Goal: Communication & Community: Answer question/provide support

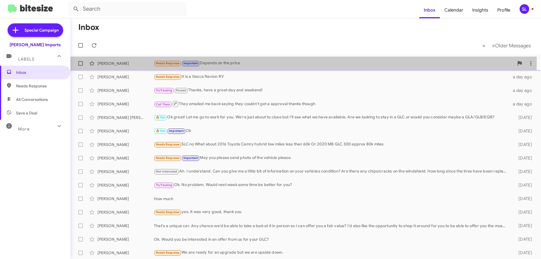
click at [284, 62] on div "Needs Response Important Depends on the price" at bounding box center [334, 63] width 360 height 6
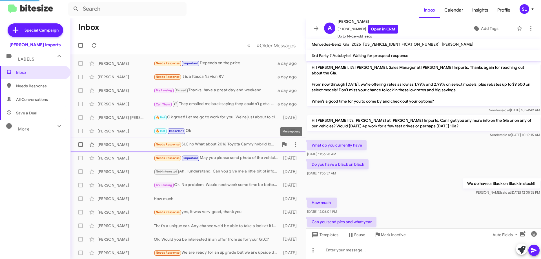
scroll to position [52, 0]
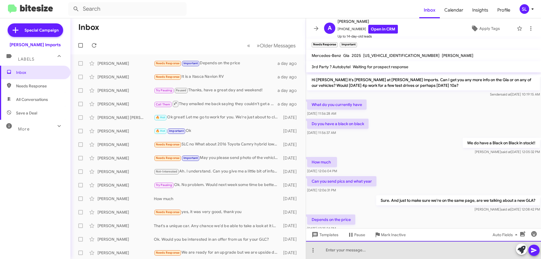
click at [382, 251] on div at bounding box center [423, 250] width 235 height 18
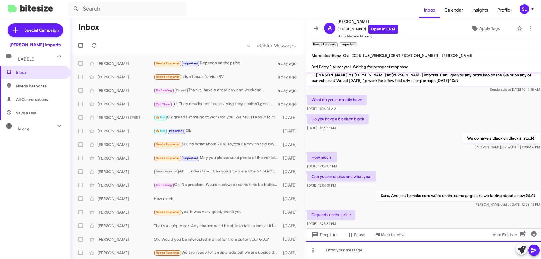
scroll to position [84, 0]
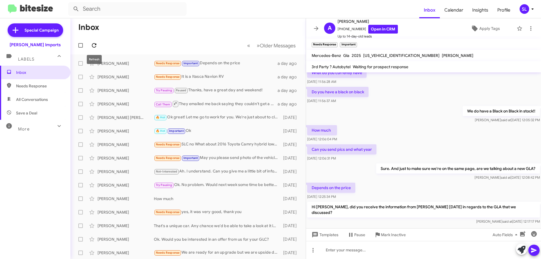
click at [96, 41] on button at bounding box center [93, 45] width 11 height 11
click at [316, 29] on icon at bounding box center [316, 28] width 5 height 4
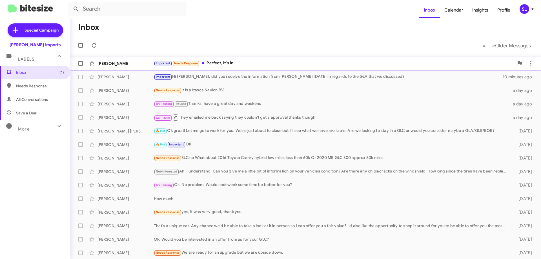
click at [249, 60] on div "[PERSON_NAME] Important Needs Response Perfect, it's in a minute ago" at bounding box center [305, 63] width 461 height 11
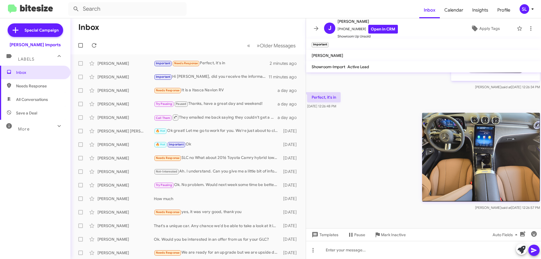
scroll to position [452, 0]
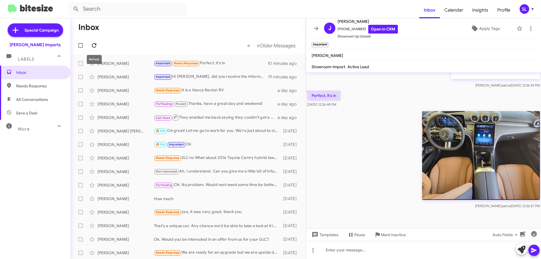
click at [94, 49] on button at bounding box center [93, 45] width 11 height 11
click at [92, 46] on icon at bounding box center [94, 45] width 5 height 5
click at [318, 28] on icon at bounding box center [316, 28] width 7 height 7
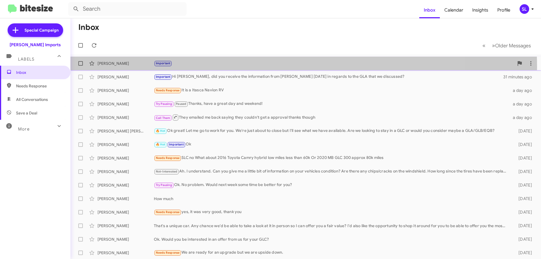
click at [250, 66] on div "[PERSON_NAME] Important 22 minutes ago" at bounding box center [305, 63] width 461 height 11
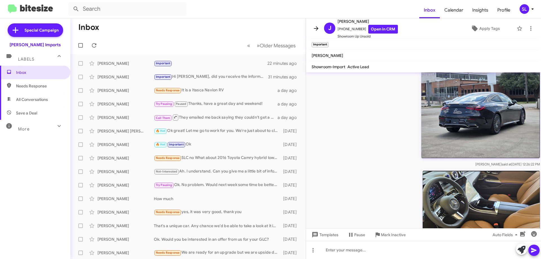
click at [315, 28] on icon at bounding box center [316, 28] width 5 height 4
